Goal: Task Accomplishment & Management: Manage account settings

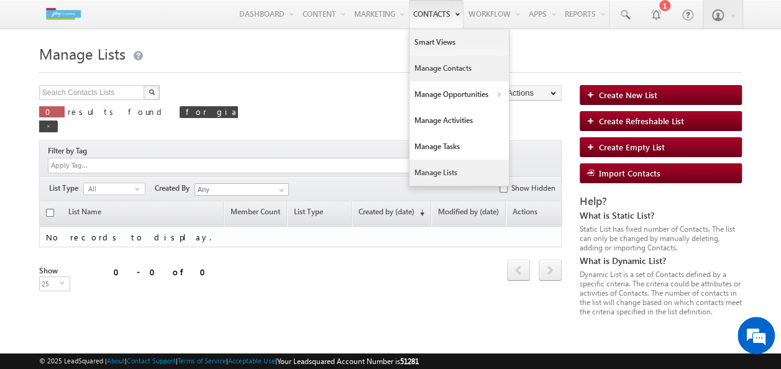
click at [420, 66] on link "Manage Contacts" at bounding box center [458, 68] width 99 height 26
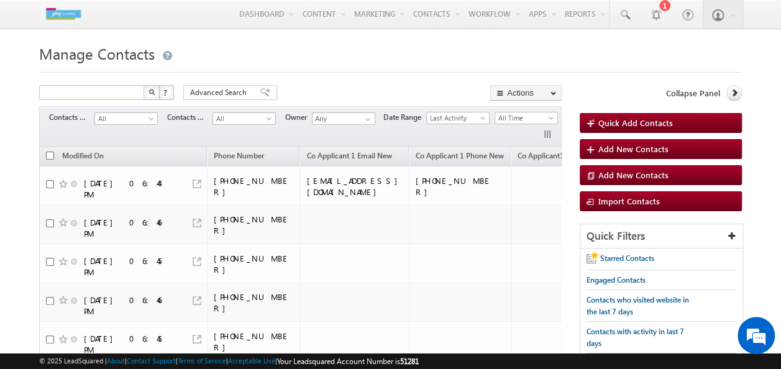
click at [118, 94] on input "text" at bounding box center [92, 92] width 106 height 15
type input "9922080065"
click at [148, 93] on img "button" at bounding box center [151, 92] width 6 height 6
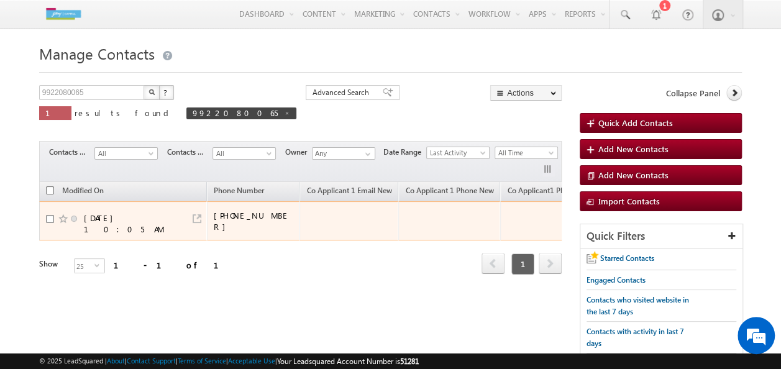
click at [191, 214] on div at bounding box center [195, 217] width 12 height 11
click at [197, 217] on link at bounding box center [197, 218] width 9 height 9
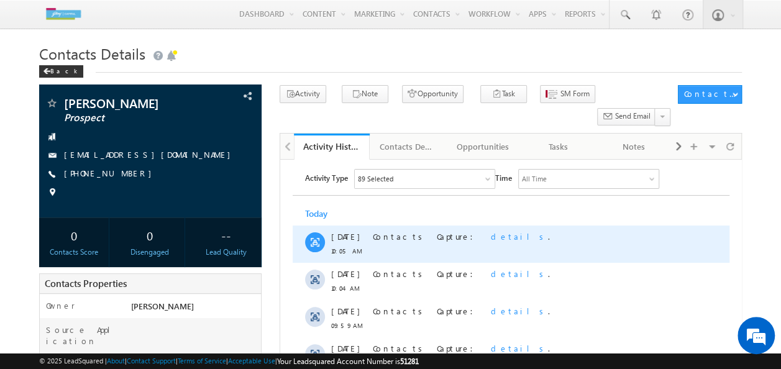
click at [490, 237] on span "details" at bounding box center [518, 236] width 57 height 11
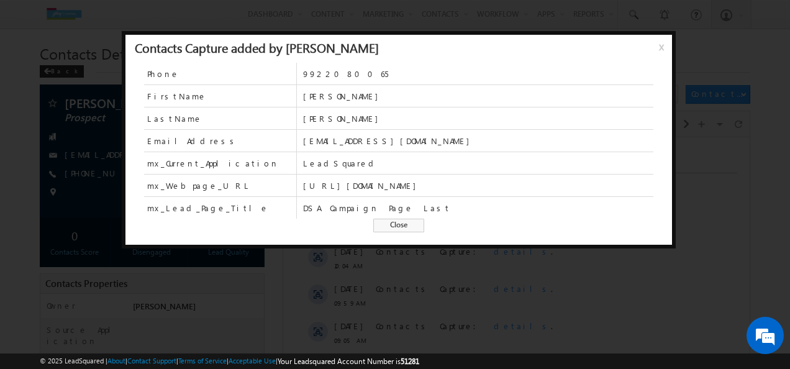
click at [661, 49] on span "x" at bounding box center [664, 51] width 10 height 22
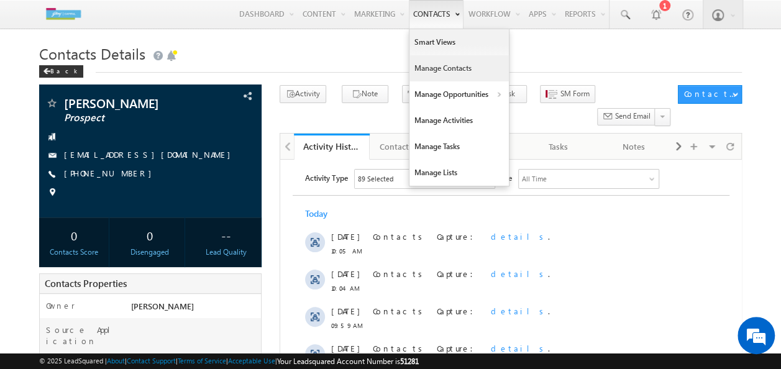
click at [431, 65] on link "Manage Contacts" at bounding box center [458, 68] width 99 height 26
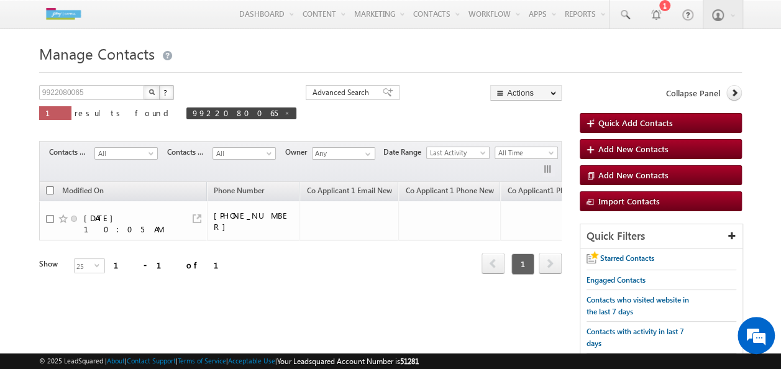
click at [147, 93] on button "button" at bounding box center [151, 92] width 16 height 15
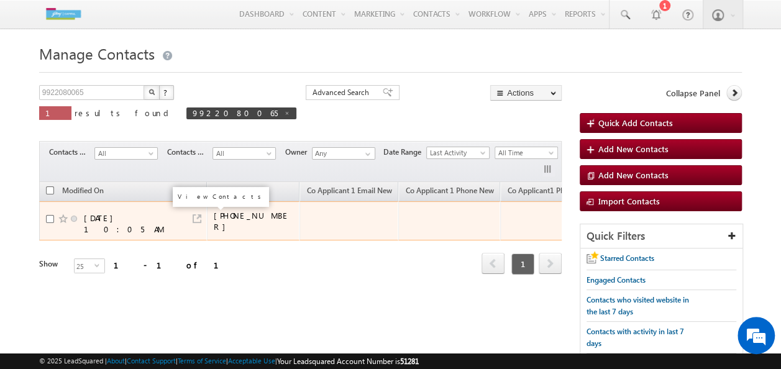
click at [194, 215] on link at bounding box center [197, 218] width 9 height 9
